Goal: Information Seeking & Learning: Learn about a topic

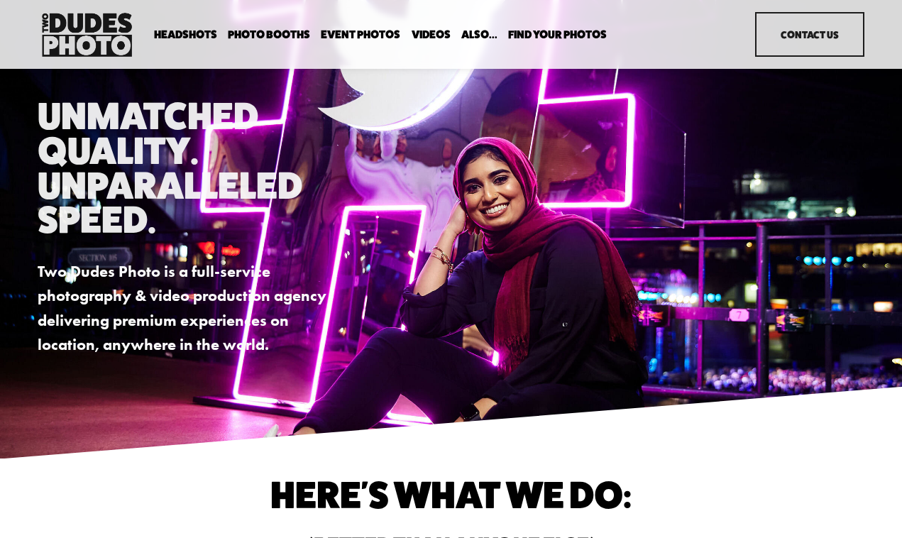
click at [341, 33] on link "Event Photos" at bounding box center [361, 34] width 80 height 13
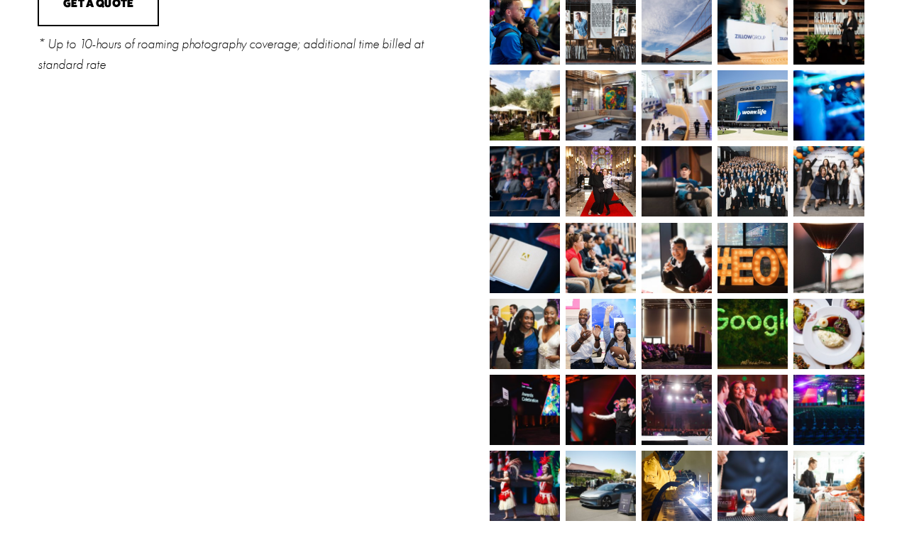
scroll to position [700, 0]
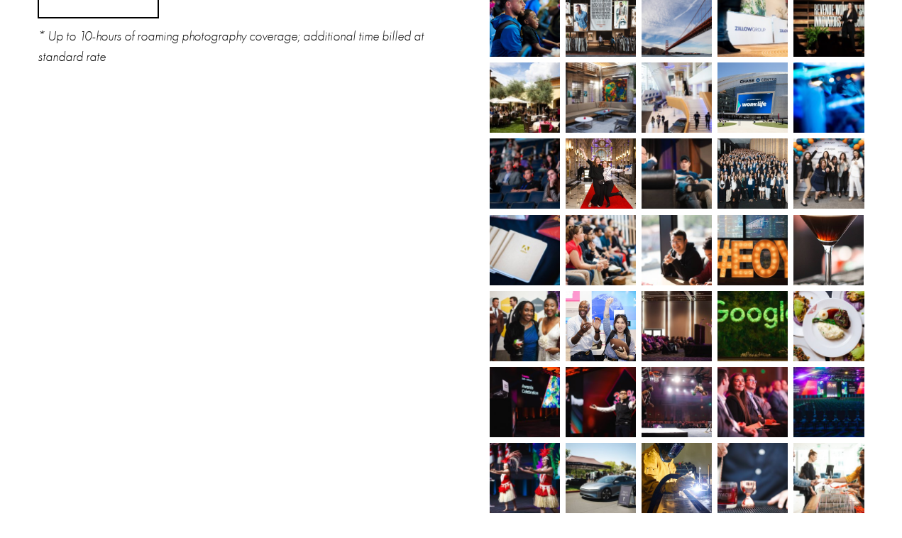
click at [613, 324] on img at bounding box center [601, 326] width 70 height 70
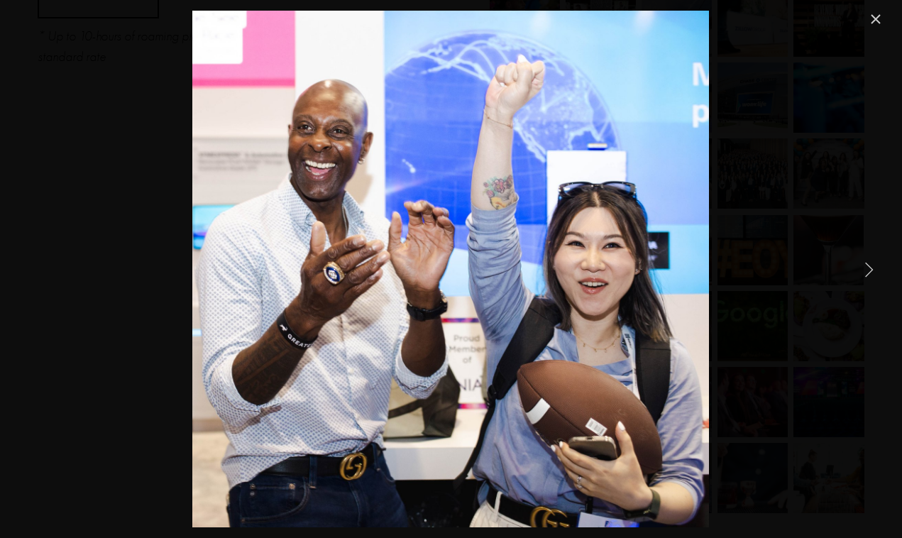
click at [870, 268] on link "Next Item" at bounding box center [868, 268] width 31 height 31
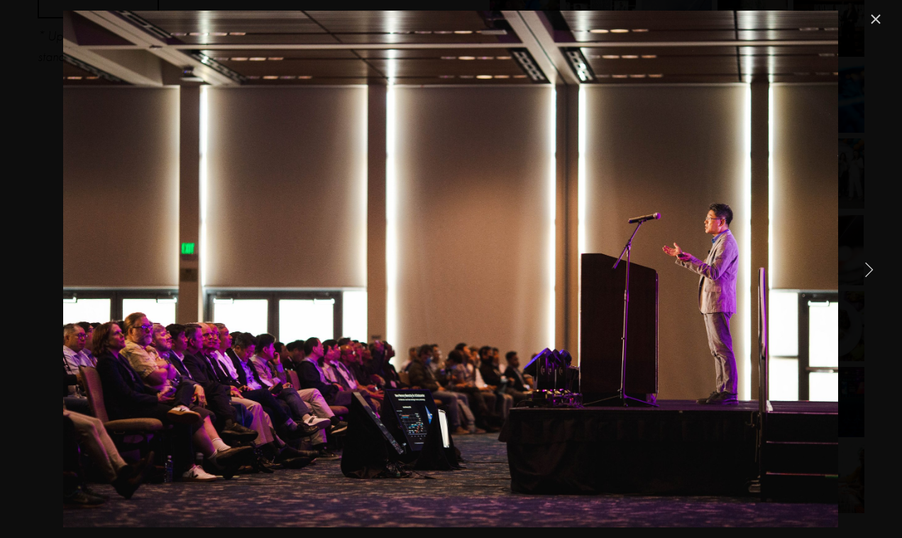
click at [870, 269] on link "Next Item" at bounding box center [868, 268] width 31 height 31
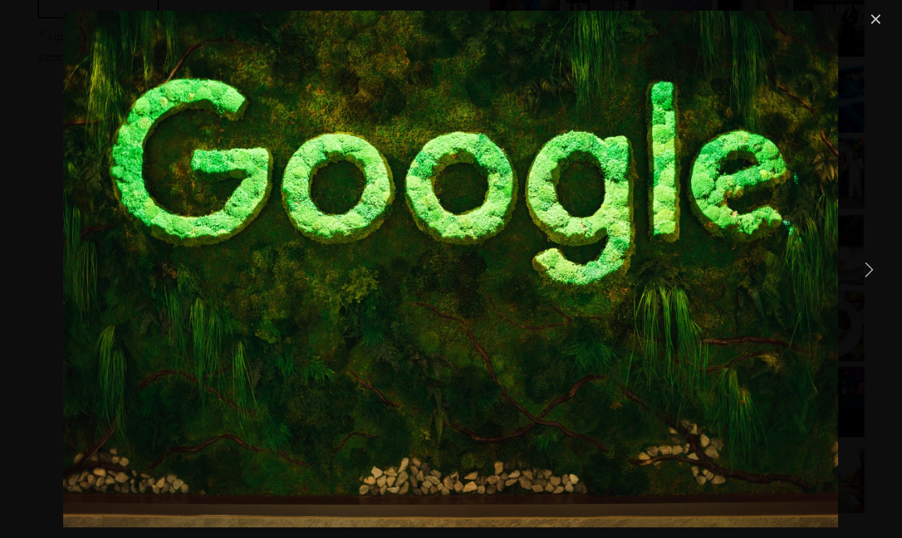
click at [872, 22] on link "Close" at bounding box center [875, 19] width 17 height 17
